Goal: Task Accomplishment & Management: Use online tool/utility

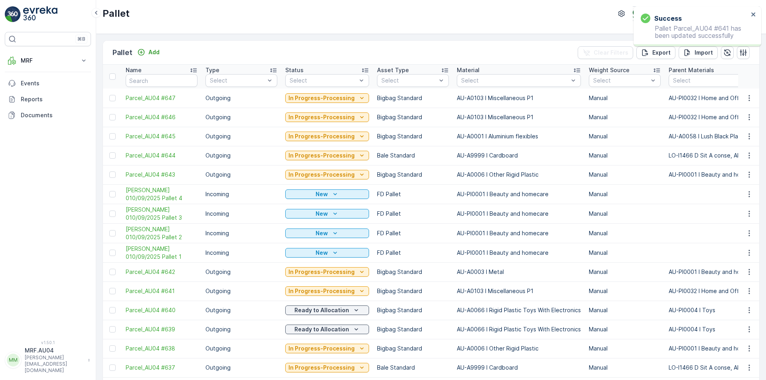
drag, startPoint x: 115, startPoint y: 195, endPoint x: 112, endPoint y: 210, distance: 15.1
click at [115, 195] on div at bounding box center [112, 194] width 6 height 6
click at [109, 191] on input "checkbox" at bounding box center [109, 191] width 0 height 0
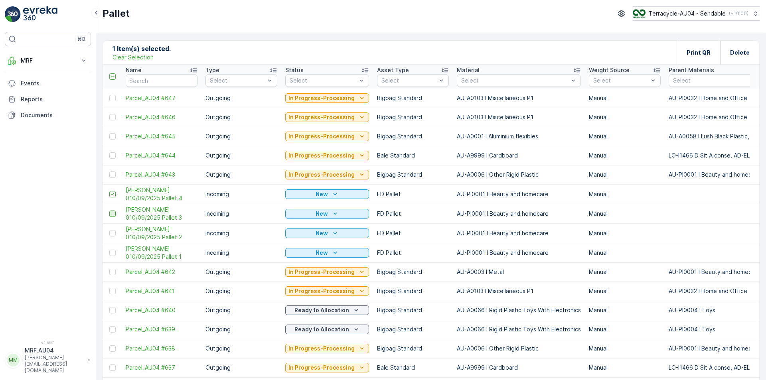
click at [112, 212] on div at bounding box center [112, 214] width 6 height 6
click at [109, 211] on input "checkbox" at bounding box center [109, 211] width 0 height 0
click at [113, 235] on div at bounding box center [112, 233] width 6 height 6
click at [109, 230] on input "checkbox" at bounding box center [109, 230] width 0 height 0
click at [114, 254] on div at bounding box center [112, 253] width 6 height 6
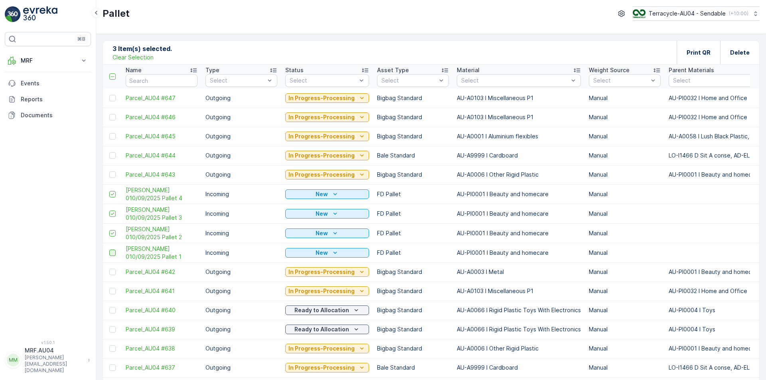
click at [109, 250] on input "checkbox" at bounding box center [109, 250] width 0 height 0
click at [702, 45] on div "Print QR" at bounding box center [698, 53] width 24 height 24
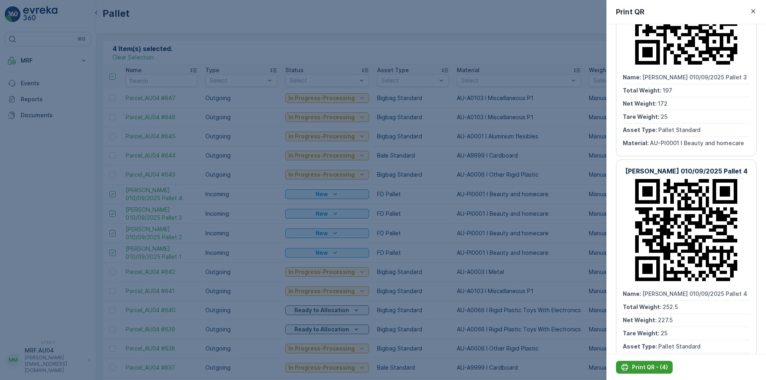
scroll to position [552, 0]
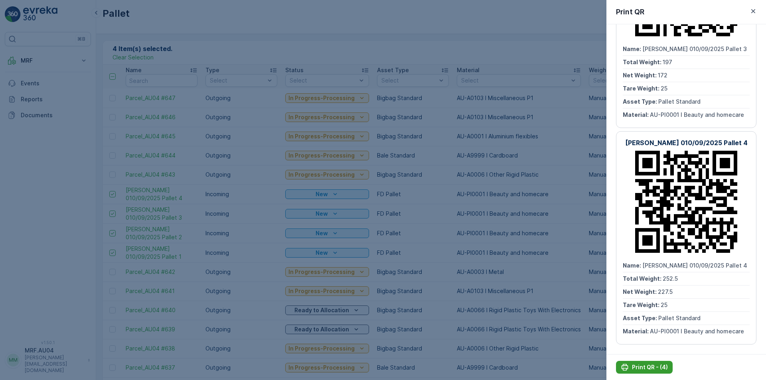
click at [650, 368] on p "Print QR - (4)" at bounding box center [650, 367] width 36 height 8
